Goal: Task Accomplishment & Management: Manage account settings

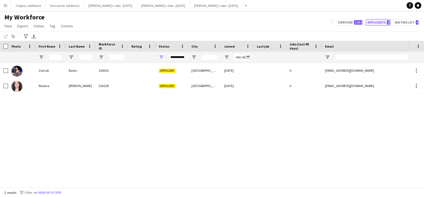
click at [374, 23] on button "Applicants 2" at bounding box center [378, 22] width 25 height 7
click at [352, 23] on button "Everyone 2,054" at bounding box center [350, 22] width 27 height 7
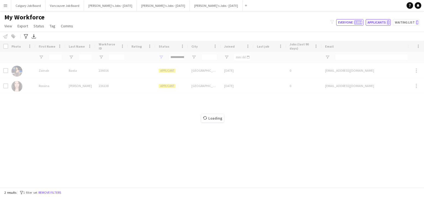
click at [380, 23] on button "Applicants 2" at bounding box center [378, 22] width 25 height 7
type input "**********"
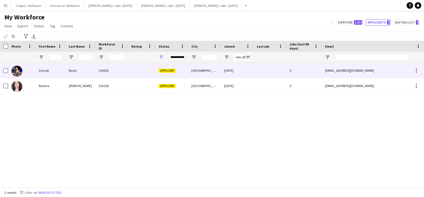
click at [100, 71] on div "236016" at bounding box center [112, 70] width 33 height 15
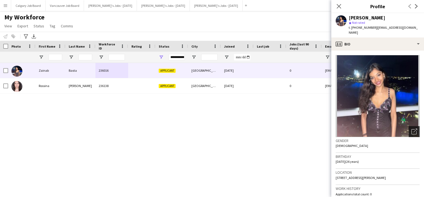
click at [412, 126] on div "Open photos pop-in" at bounding box center [414, 131] width 11 height 11
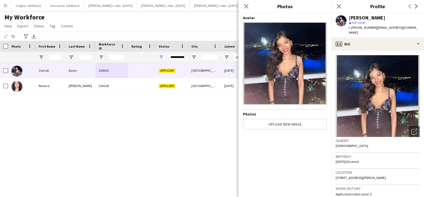
drag, startPoint x: 165, startPoint y: 28, endPoint x: 145, endPoint y: 67, distance: 44.4
click at [165, 28] on div "My Workforce View Views Default view Active New view Update view Delete view Ed…" at bounding box center [212, 22] width 424 height 19
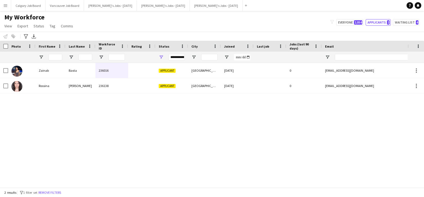
click at [7, 6] on app-icon "Menu" at bounding box center [5, 5] width 4 height 4
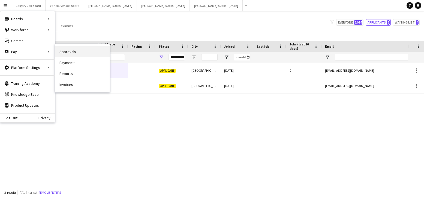
click at [65, 48] on link "Approvals" at bounding box center [82, 51] width 55 height 11
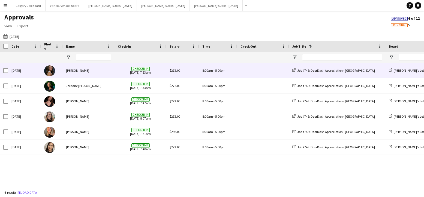
click at [60, 70] on div at bounding box center [52, 70] width 22 height 15
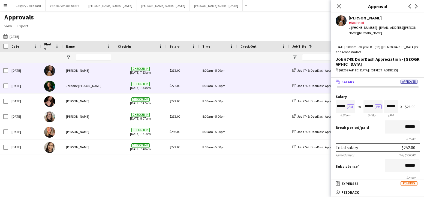
click at [61, 84] on div at bounding box center [52, 85] width 22 height 15
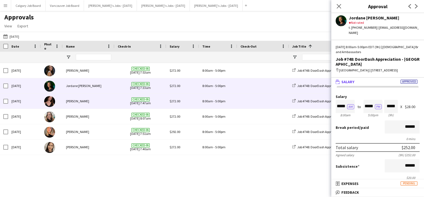
click at [68, 98] on div "[PERSON_NAME]" at bounding box center [89, 100] width 52 height 15
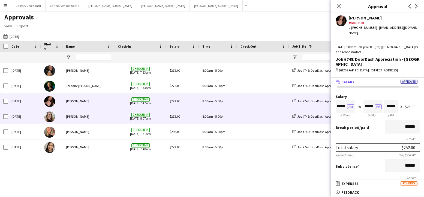
click at [79, 113] on div "[PERSON_NAME]" at bounding box center [89, 116] width 52 height 15
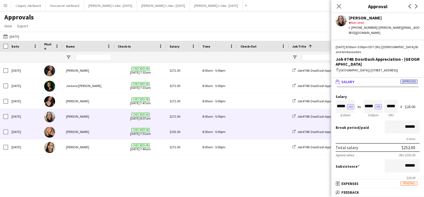
click at [85, 130] on div "[PERSON_NAME]" at bounding box center [89, 131] width 52 height 15
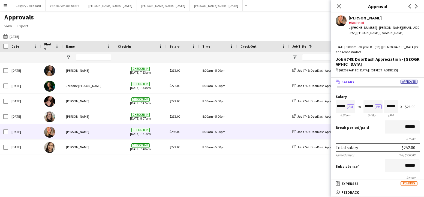
click at [177, 34] on div "[DATE] [DATE] [DATE] This Week This Month [DATE] Last Week Last Month [DATE] [D…" at bounding box center [212, 36] width 424 height 9
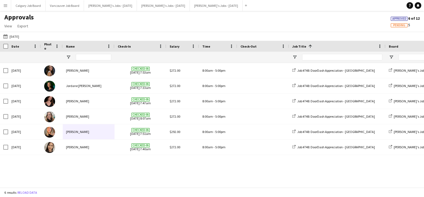
click at [403, 26] on span "Pending" at bounding box center [400, 25] width 12 height 4
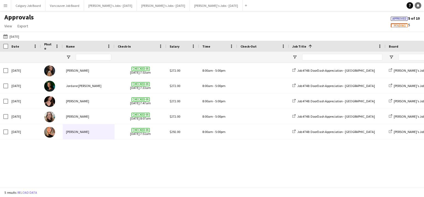
click at [419, 5] on icon at bounding box center [418, 5] width 3 height 3
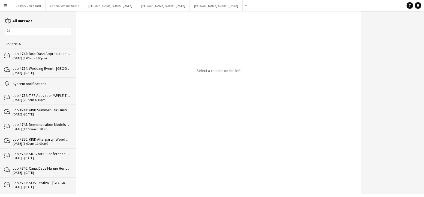
click at [45, 52] on div "Job #748: DoorDash Appreciation - [GEOGRAPHIC_DATA]" at bounding box center [42, 53] width 58 height 5
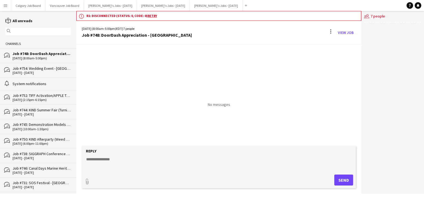
click at [24, 70] on div "Job #754: Wedding Event - [GEOGRAPHIC_DATA]" at bounding box center [42, 68] width 58 height 5
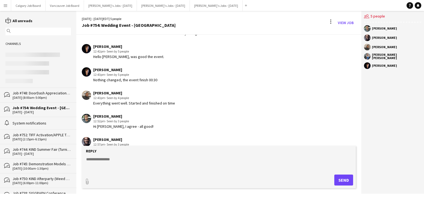
click at [43, 97] on div "[DATE] (8:00am-5:00pm)" at bounding box center [42, 98] width 58 height 4
